Goal: Task Accomplishment & Management: Manage account settings

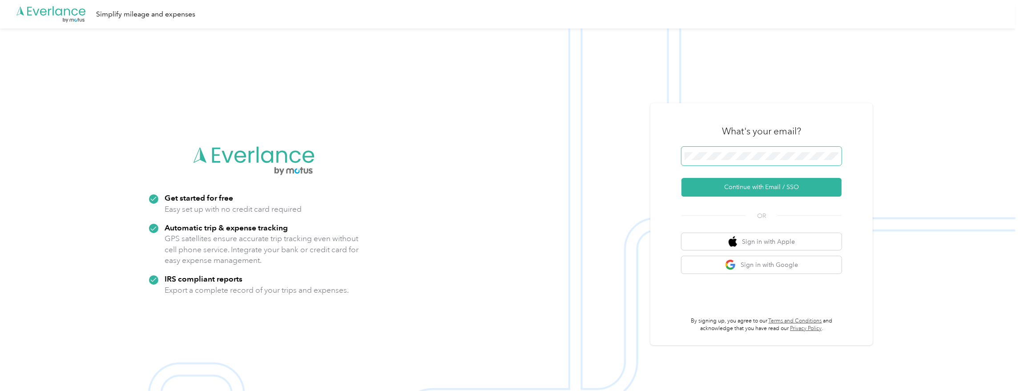
click at [681, 178] on button "Continue with Email / SSO" at bounding box center [761, 187] width 160 height 19
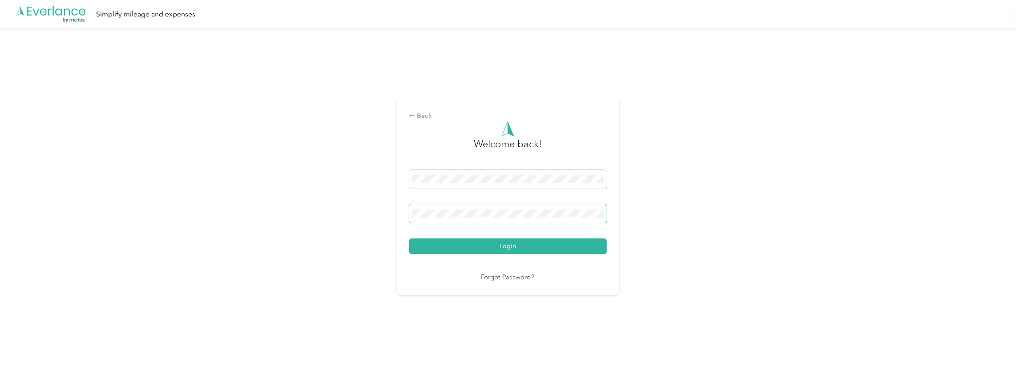
click at [409, 238] on button "Login" at bounding box center [507, 246] width 197 height 16
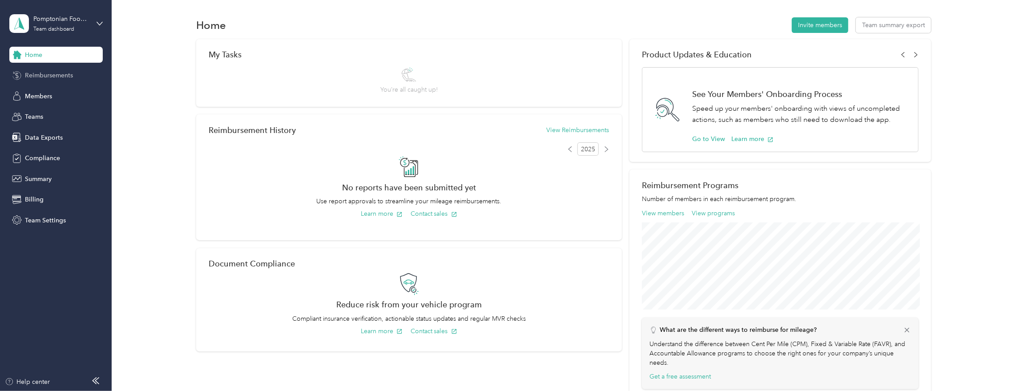
click at [68, 79] on span "Reimbursements" at bounding box center [49, 75] width 48 height 9
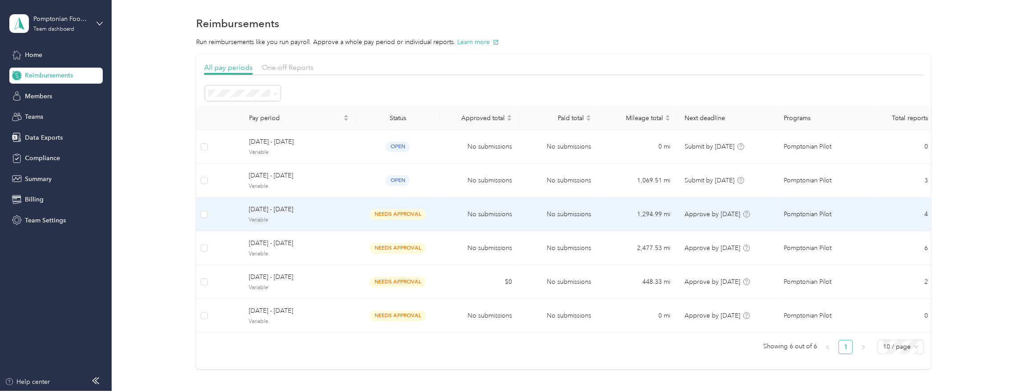
scroll to position [6, 0]
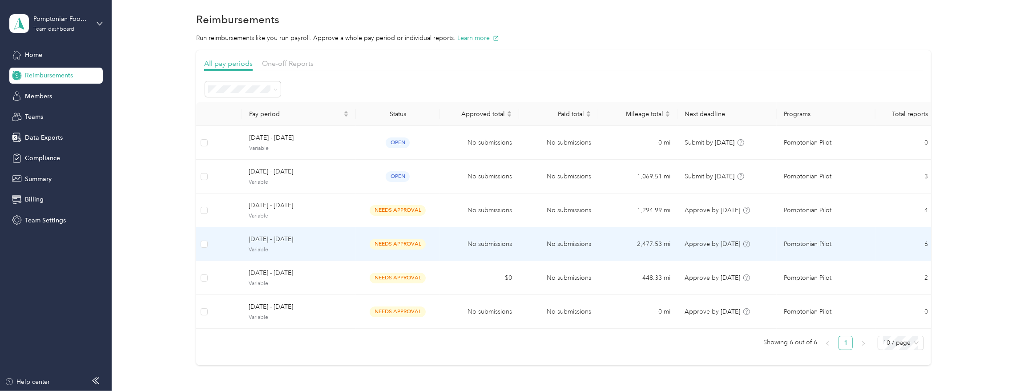
click at [336, 243] on span "[DATE] - [DATE]" at bounding box center [299, 239] width 100 height 10
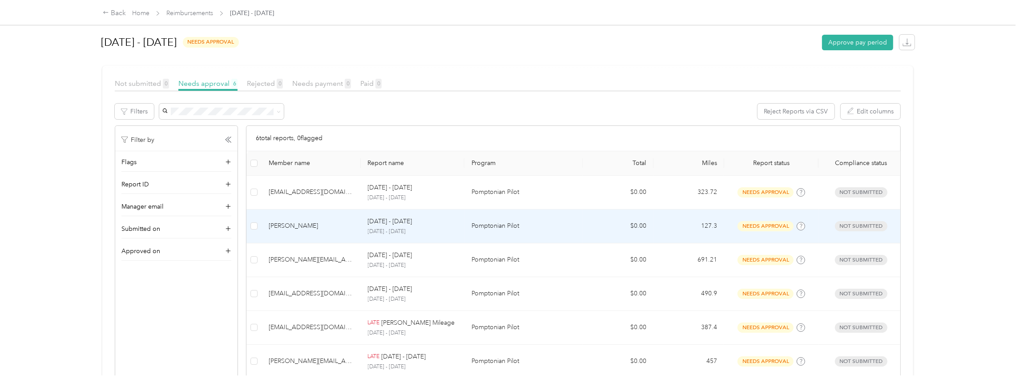
scroll to position [101, 0]
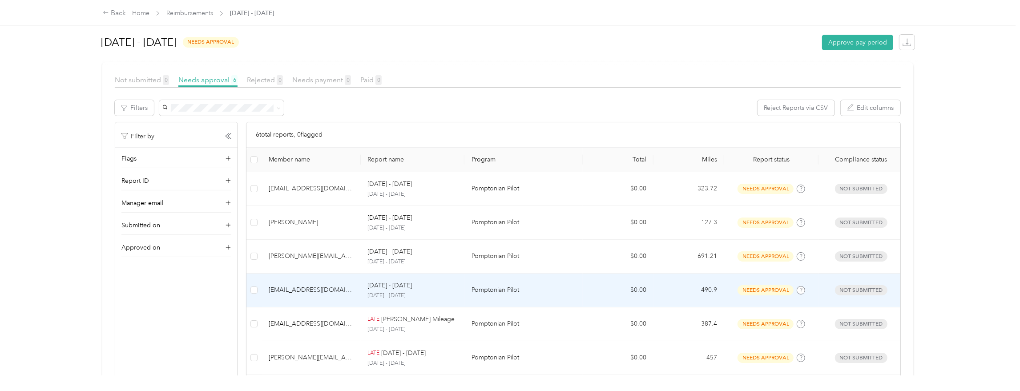
click at [323, 292] on div "[EMAIL_ADDRESS][DOMAIN_NAME]" at bounding box center [311, 290] width 85 height 10
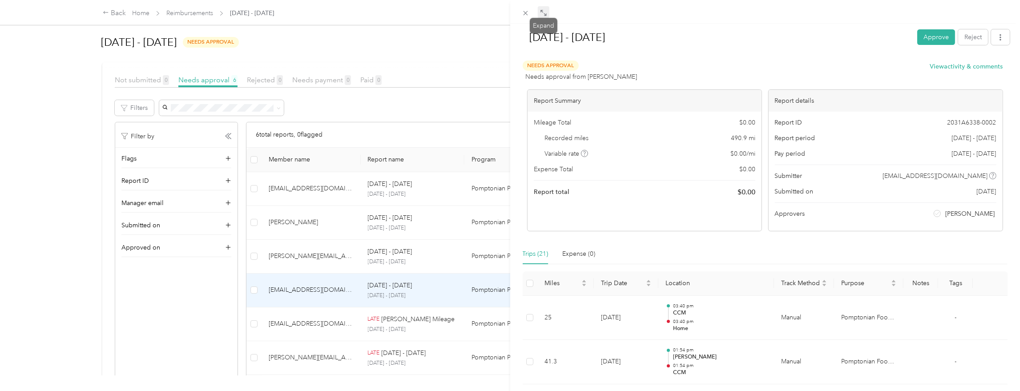
click at [544, 12] on icon at bounding box center [543, 12] width 7 height 7
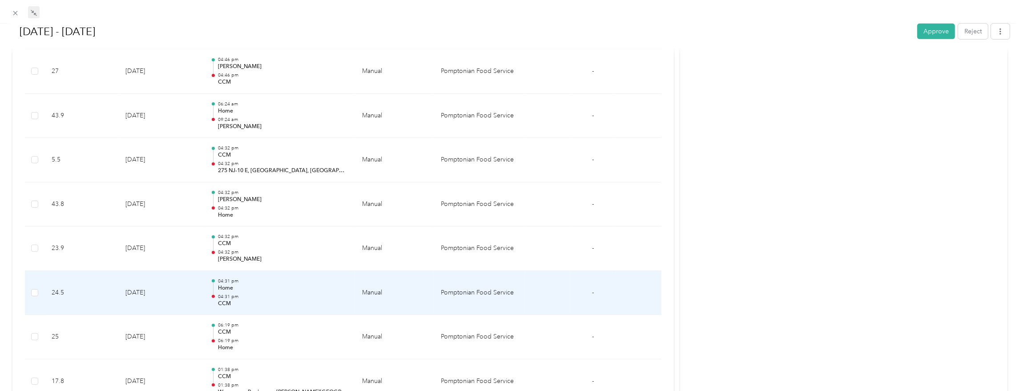
scroll to position [435, 0]
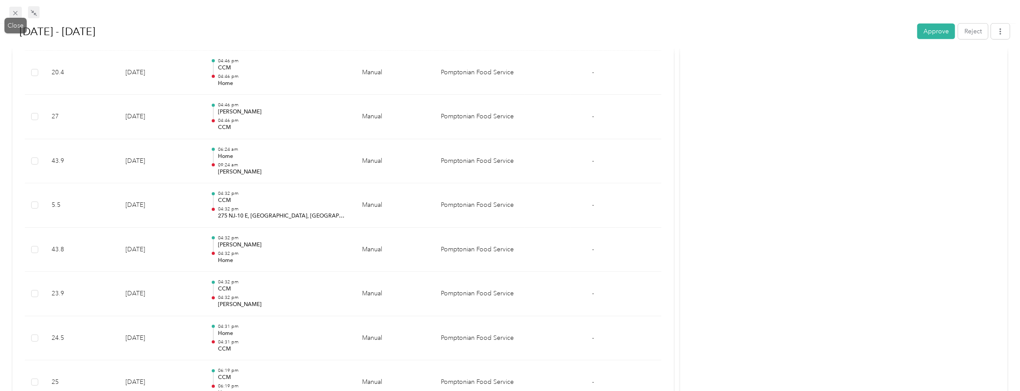
click at [13, 14] on icon at bounding box center [16, 13] width 8 height 8
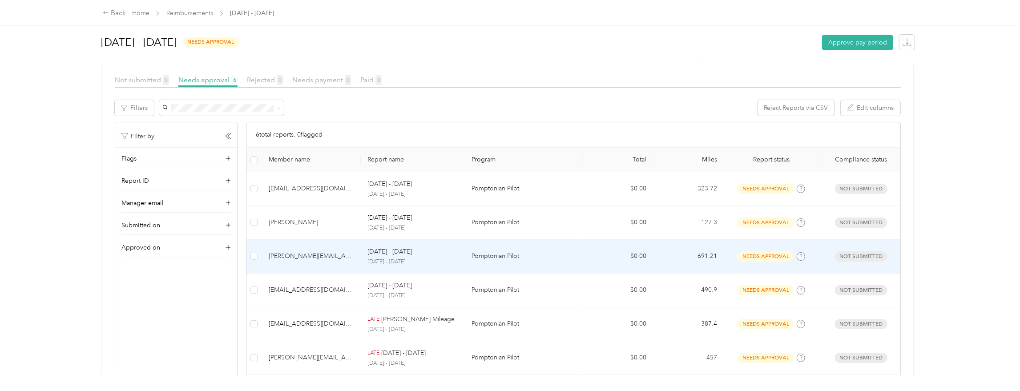
click at [325, 259] on div "[PERSON_NAME][EMAIL_ADDRESS][DOMAIN_NAME]" at bounding box center [311, 256] width 85 height 10
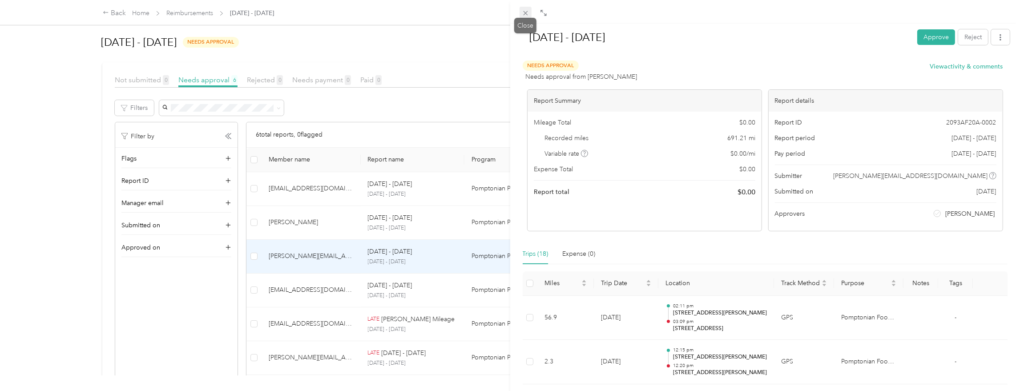
click at [527, 12] on icon at bounding box center [525, 13] width 4 height 4
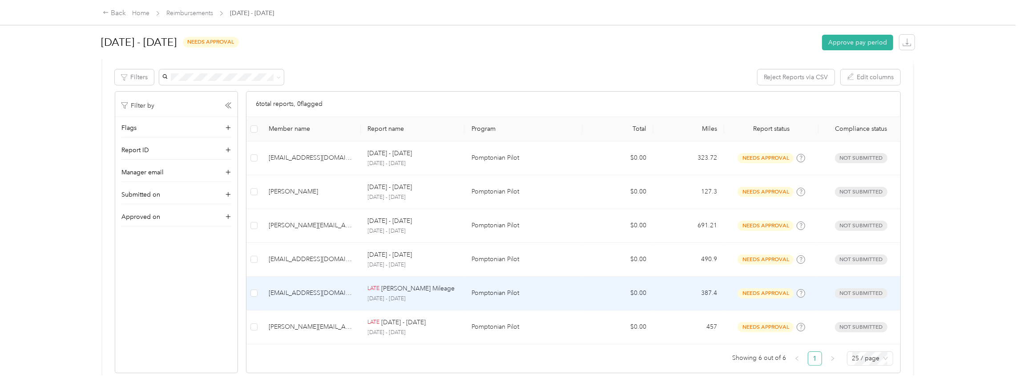
scroll to position [141, 0]
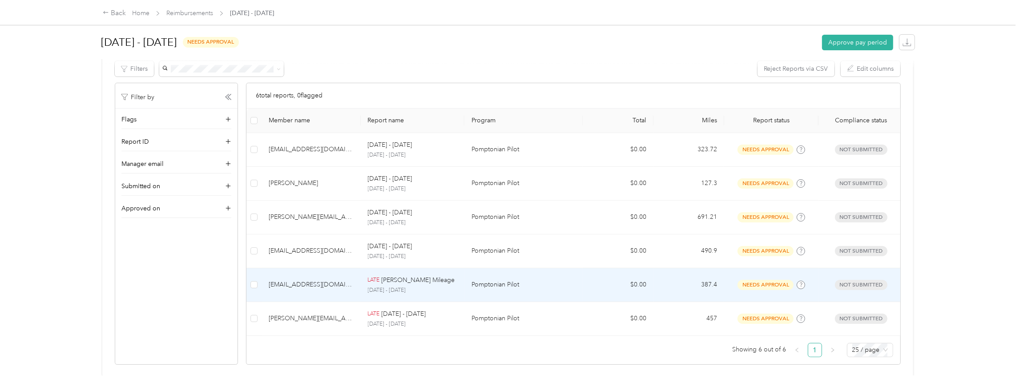
click at [329, 282] on div "[EMAIL_ADDRESS][DOMAIN_NAME]" at bounding box center [311, 285] width 85 height 10
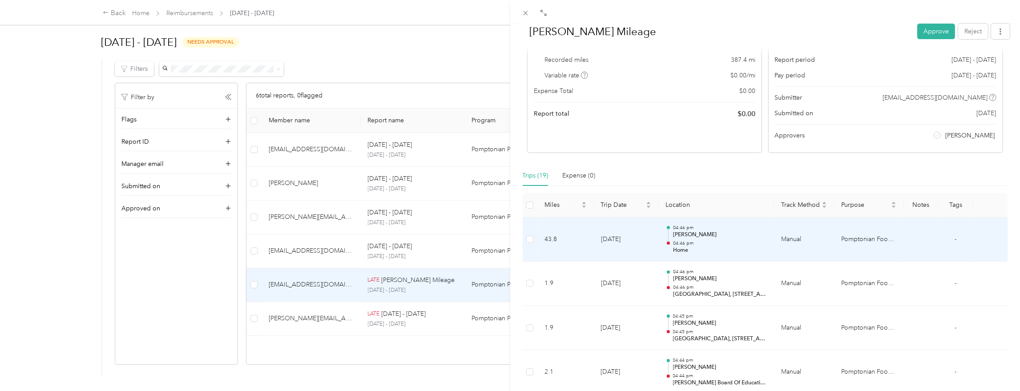
scroll to position [81, 0]
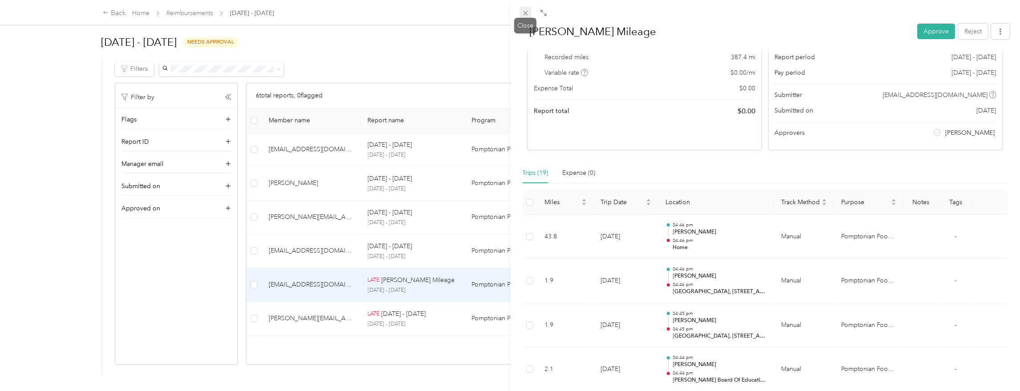
click at [524, 11] on icon at bounding box center [526, 13] width 8 height 8
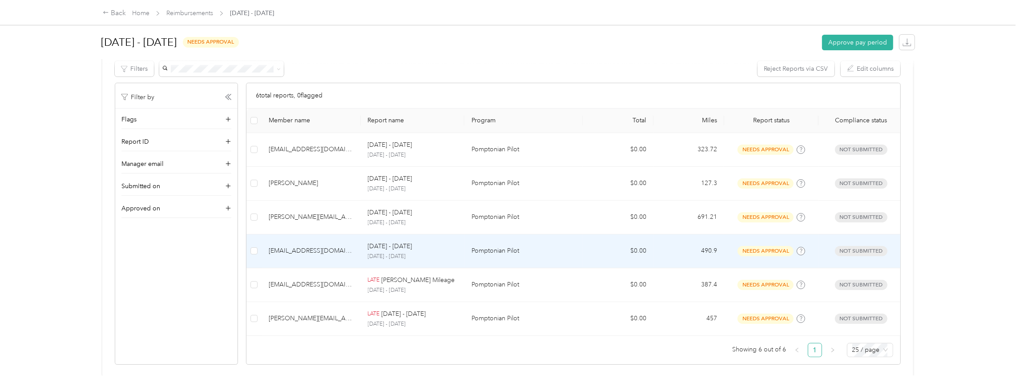
click at [329, 248] on div "[EMAIL_ADDRESS][DOMAIN_NAME]" at bounding box center [311, 251] width 85 height 10
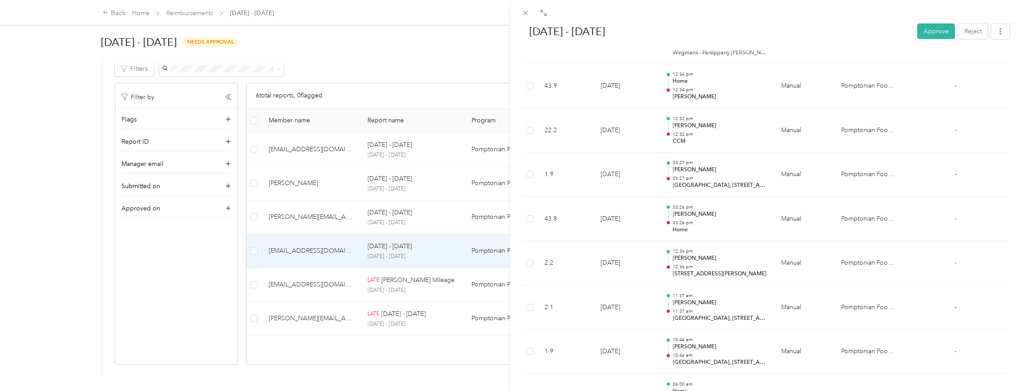
scroll to position [885, 0]
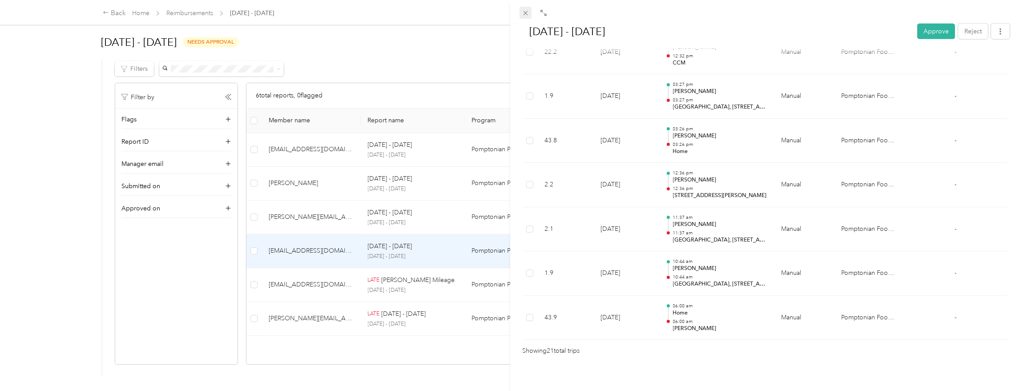
click at [527, 12] on icon at bounding box center [526, 13] width 8 height 8
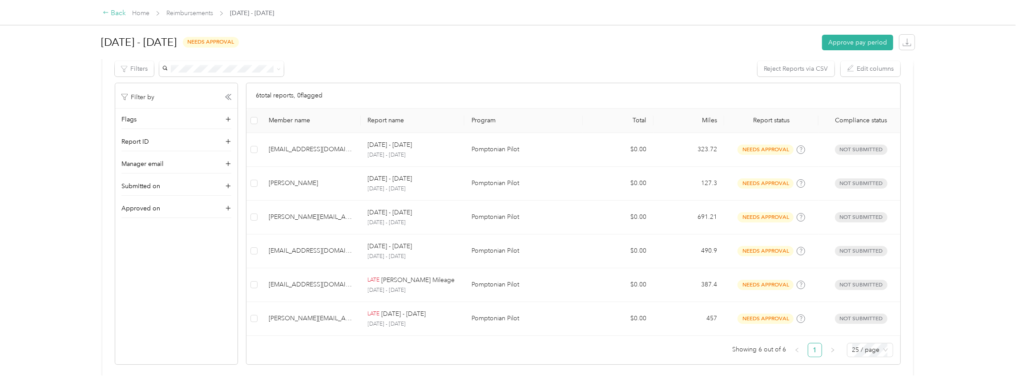
click at [110, 16] on div "Back" at bounding box center [114, 13] width 23 height 11
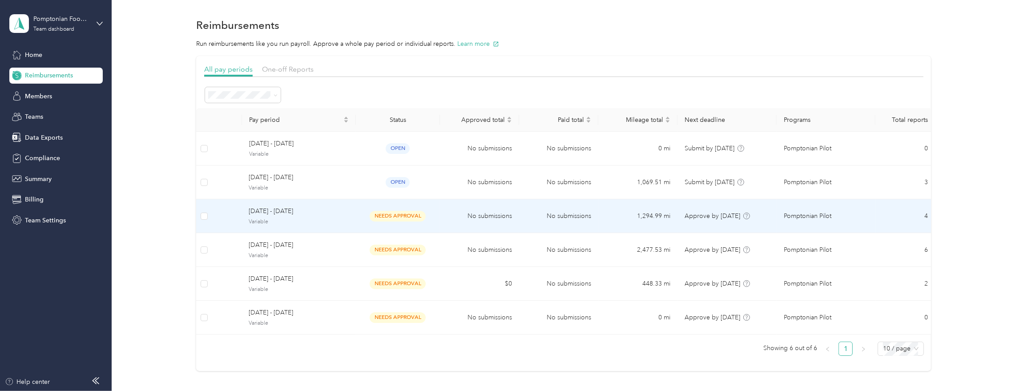
click at [311, 224] on span "Variable" at bounding box center [299, 222] width 100 height 8
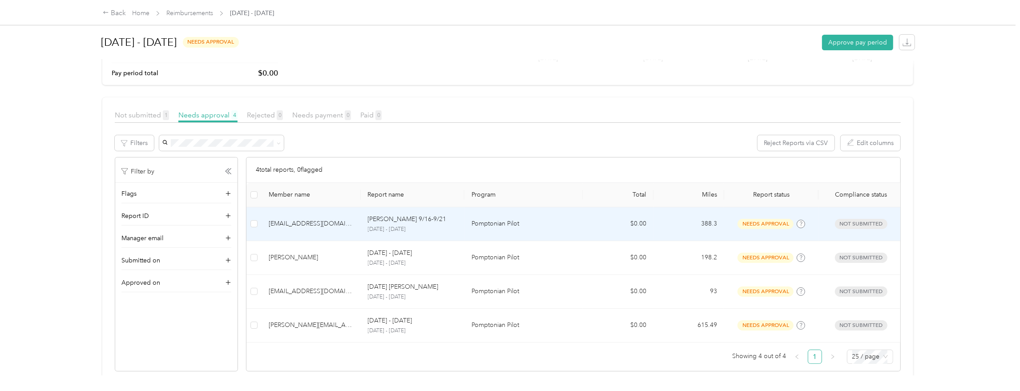
scroll to position [73, 0]
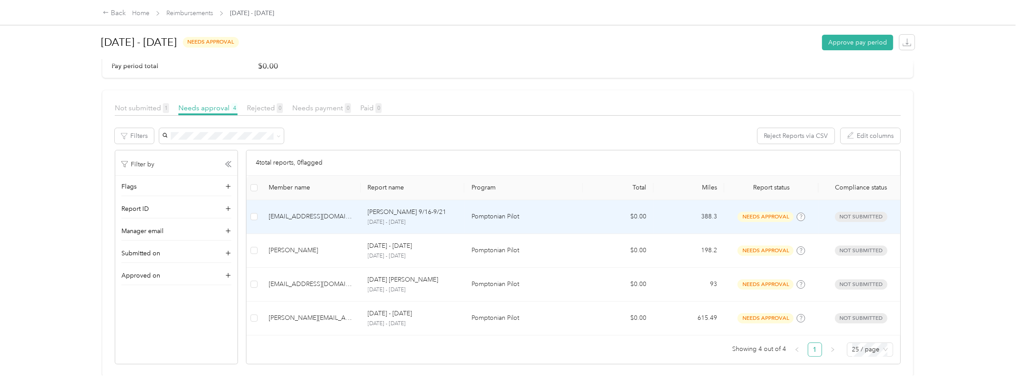
click at [335, 220] on div "[EMAIL_ADDRESS][DOMAIN_NAME]" at bounding box center [311, 217] width 85 height 10
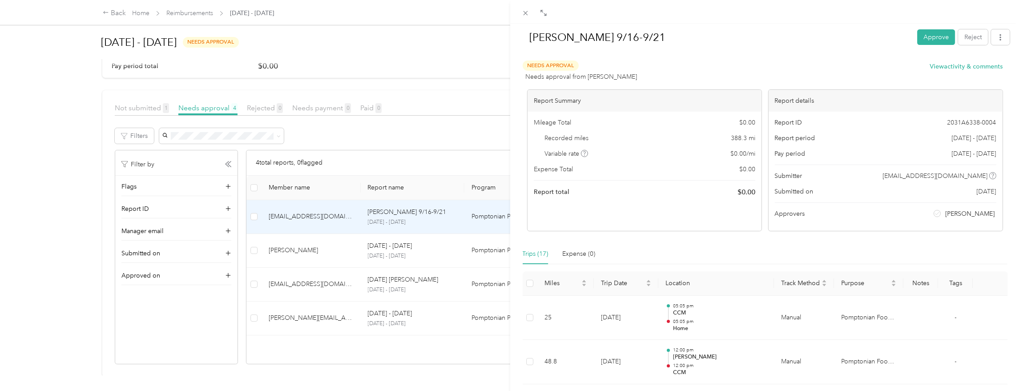
click at [322, 292] on div "[PERSON_NAME] 9/16-9/21 Approve Reject Needs Approval Needs approval from [PERS…" at bounding box center [510, 195] width 1020 height 391
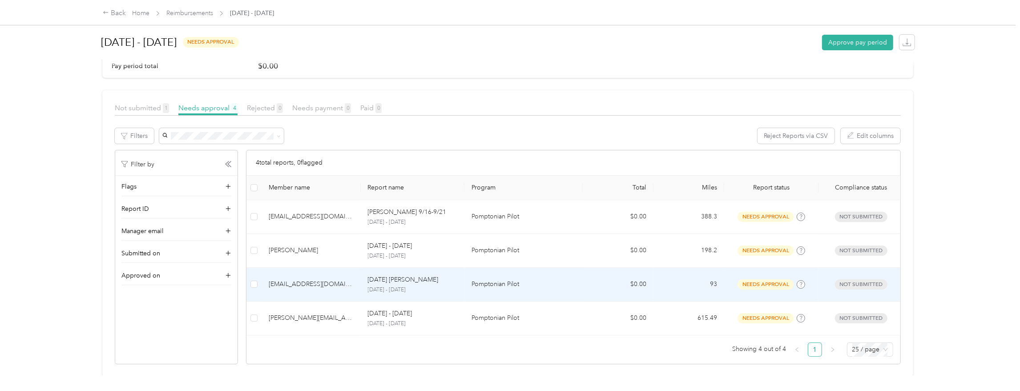
click at [316, 289] on td "[EMAIL_ADDRESS][DOMAIN_NAME]" at bounding box center [311, 285] width 99 height 34
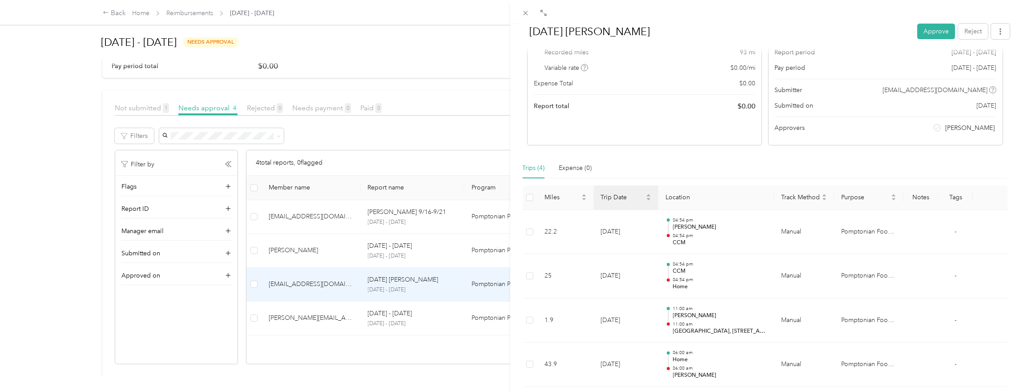
scroll to position [135, 0]
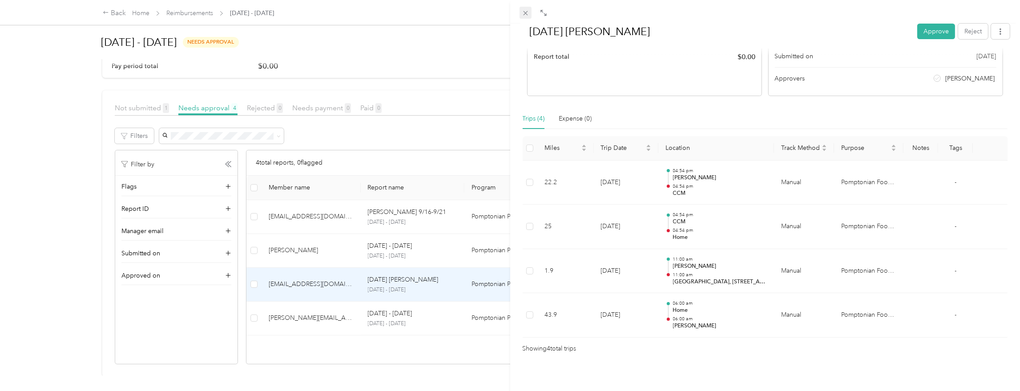
click at [529, 15] on span at bounding box center [526, 13] width 12 height 12
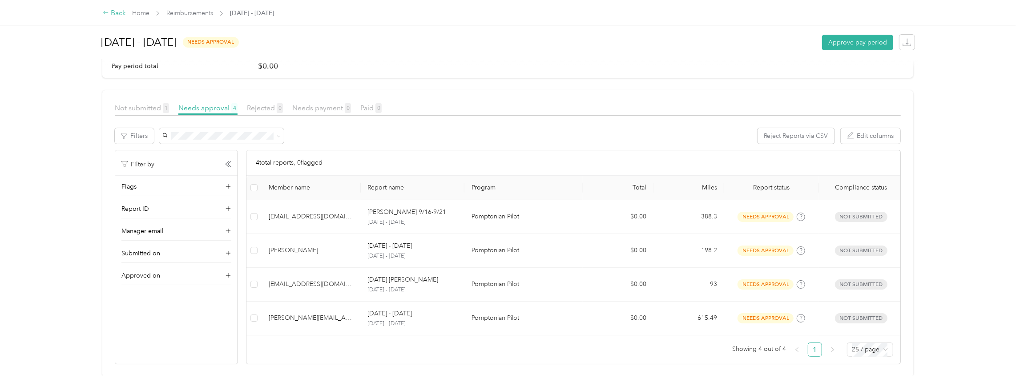
click at [115, 14] on div "Back" at bounding box center [114, 13] width 23 height 11
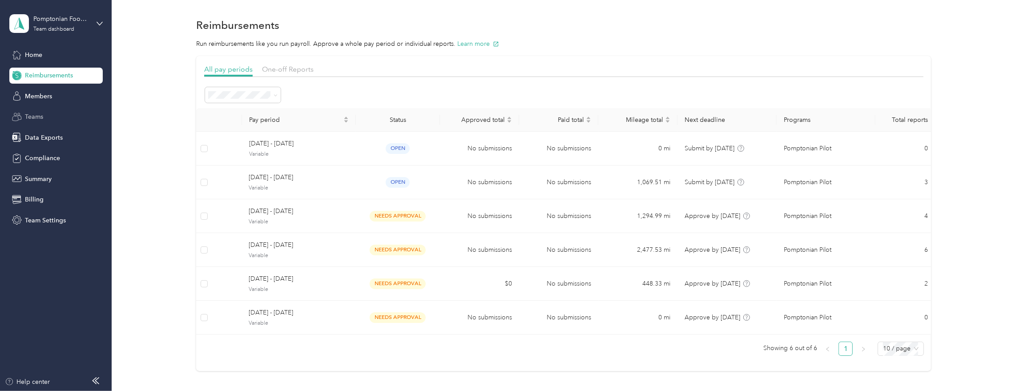
click at [44, 114] on div "Teams" at bounding box center [55, 117] width 93 height 16
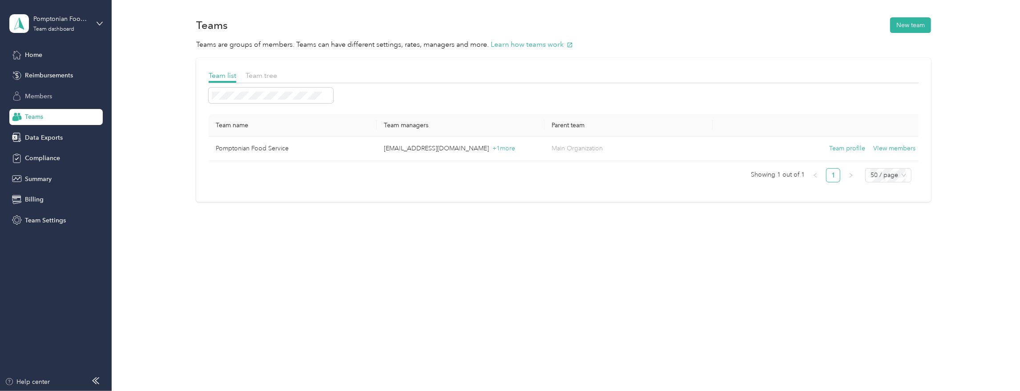
click at [48, 100] on span "Members" at bounding box center [38, 96] width 27 height 9
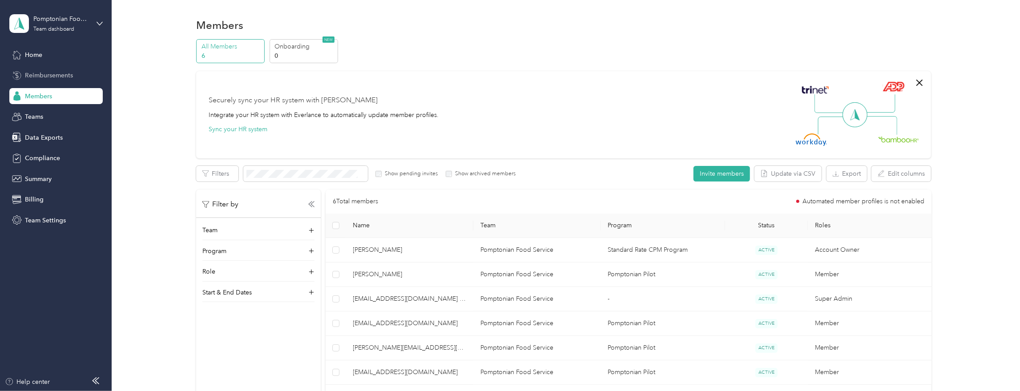
click at [44, 69] on div "Reimbursements" at bounding box center [55, 76] width 93 height 16
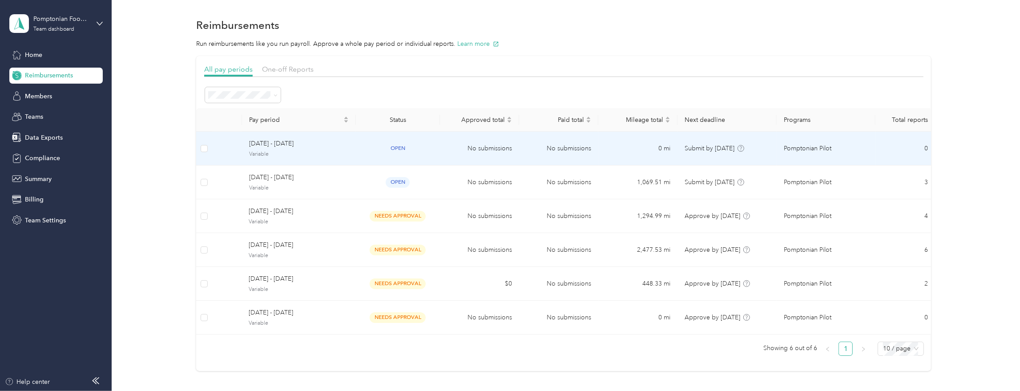
click at [447, 157] on td "No submissions" at bounding box center [479, 149] width 79 height 34
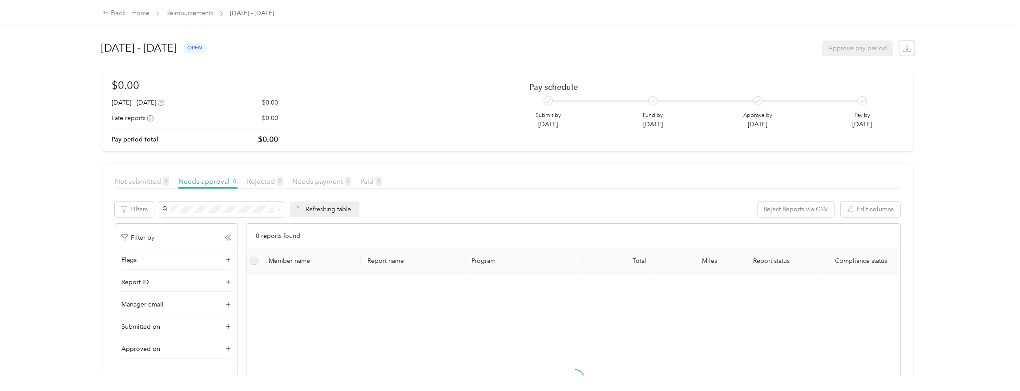
scroll to position [3, 0]
click at [108, 15] on icon at bounding box center [106, 12] width 6 height 6
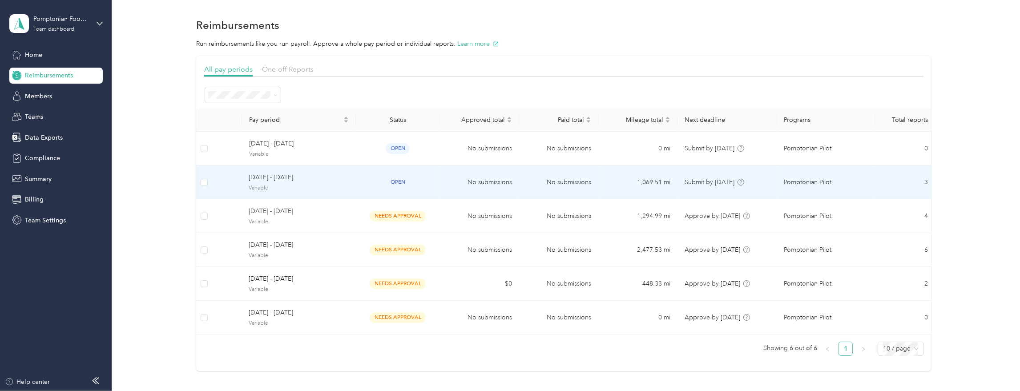
click at [431, 187] on td "open" at bounding box center [398, 182] width 84 height 34
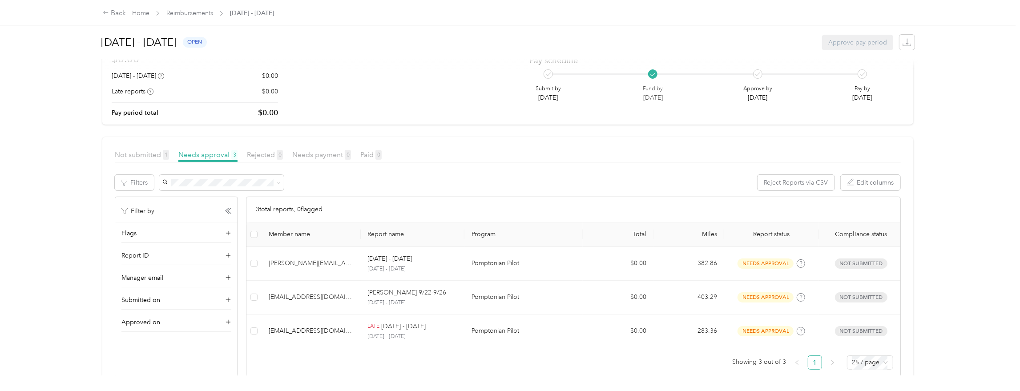
scroll to position [40, 0]
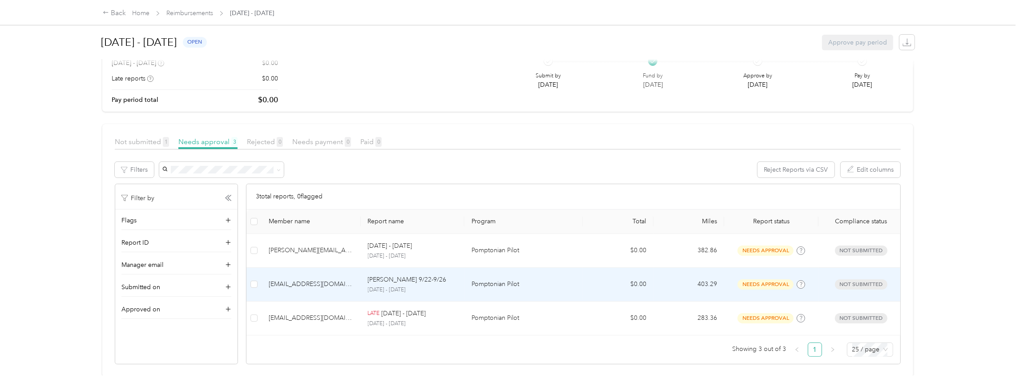
click at [340, 287] on div "[EMAIL_ADDRESS][DOMAIN_NAME]" at bounding box center [311, 284] width 85 height 10
